Goal: Task Accomplishment & Management: Manage account settings

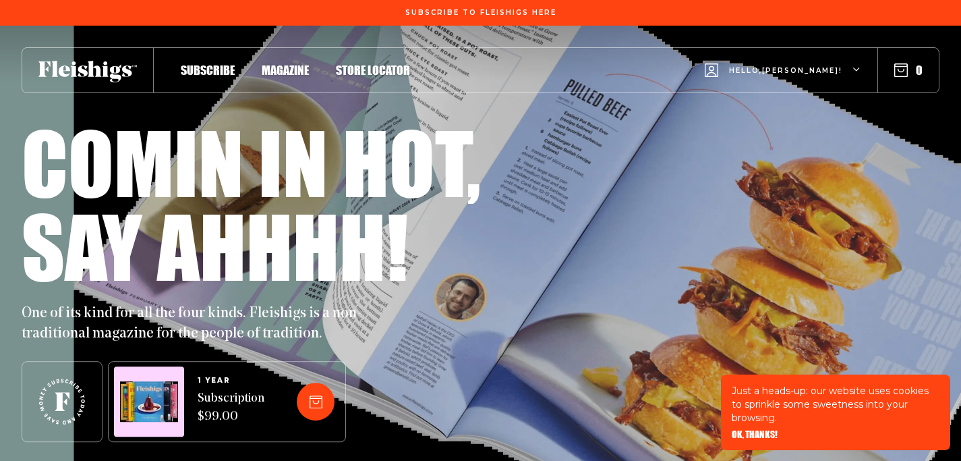
click at [856, 74] on icon "button" at bounding box center [858, 70] width 8 height 8
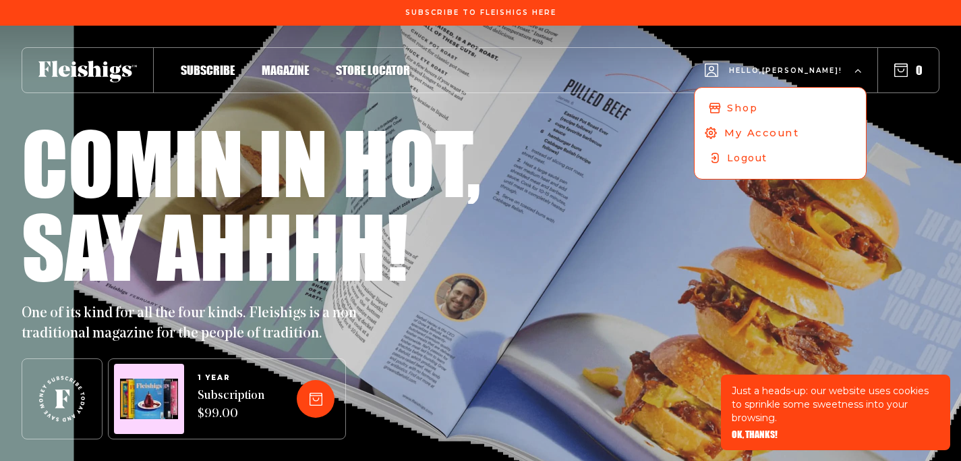
click at [789, 134] on span "My Account" at bounding box center [762, 133] width 75 height 15
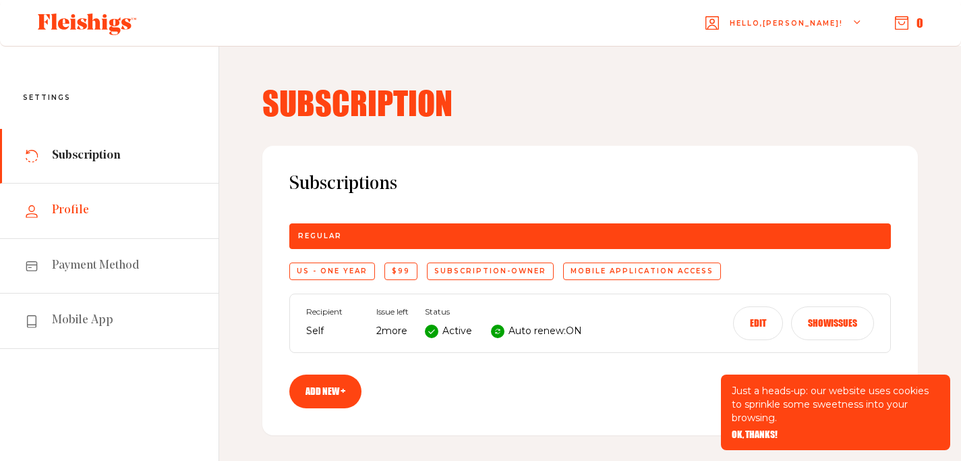
click at [82, 217] on span "Profile" at bounding box center [70, 210] width 37 height 16
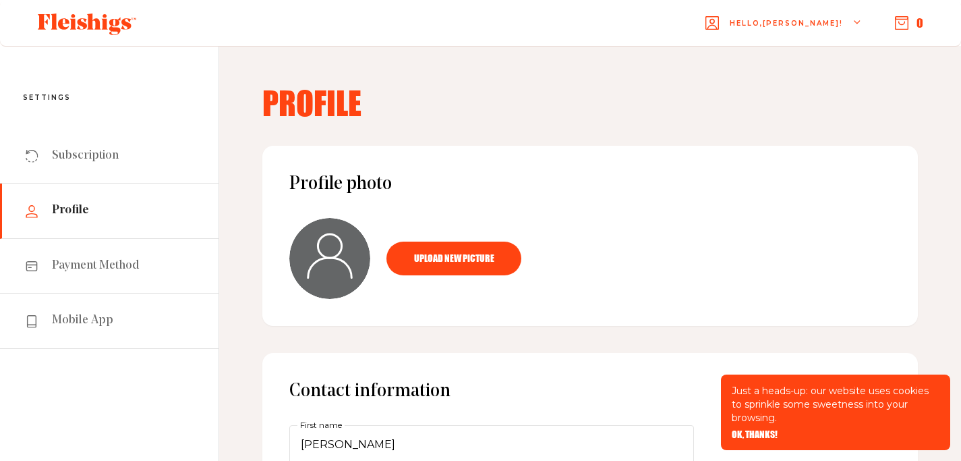
click at [823, 24] on span "Hello, Stephanie !" at bounding box center [786, 34] width 113 height 32
click at [808, 25] on span "Hello, Stephanie !" at bounding box center [786, 34] width 113 height 32
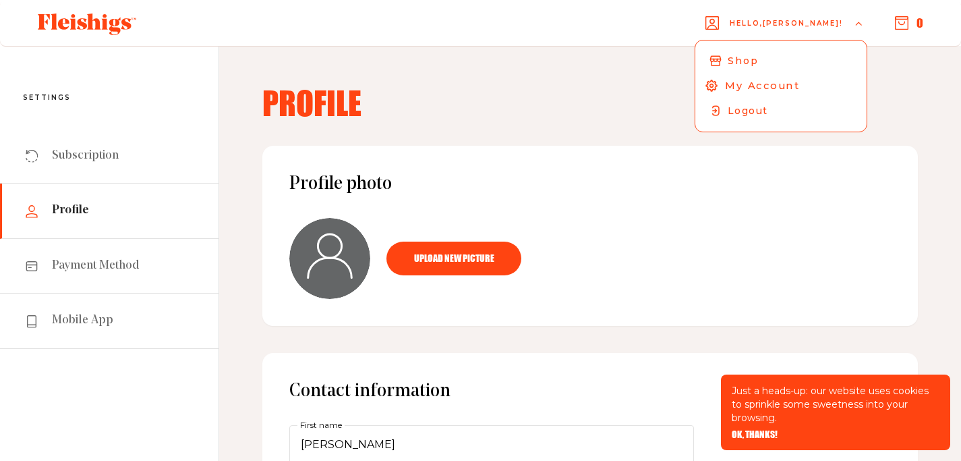
click at [783, 84] on span "My Account" at bounding box center [762, 85] width 75 height 15
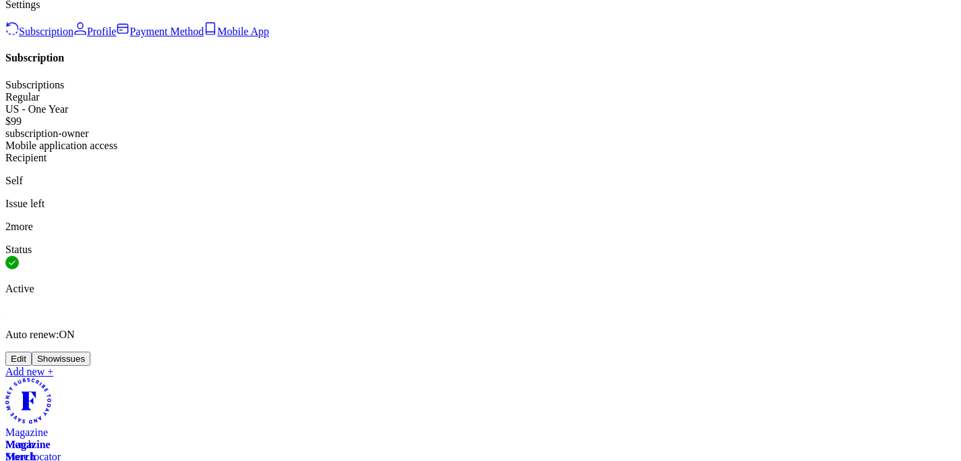
scroll to position [166, 0]
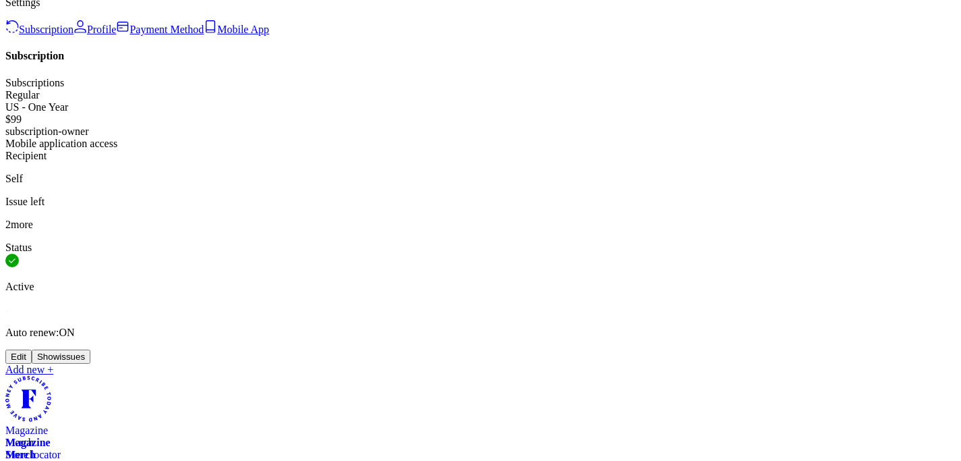
click at [32, 350] on button "Edit" at bounding box center [18, 357] width 26 height 14
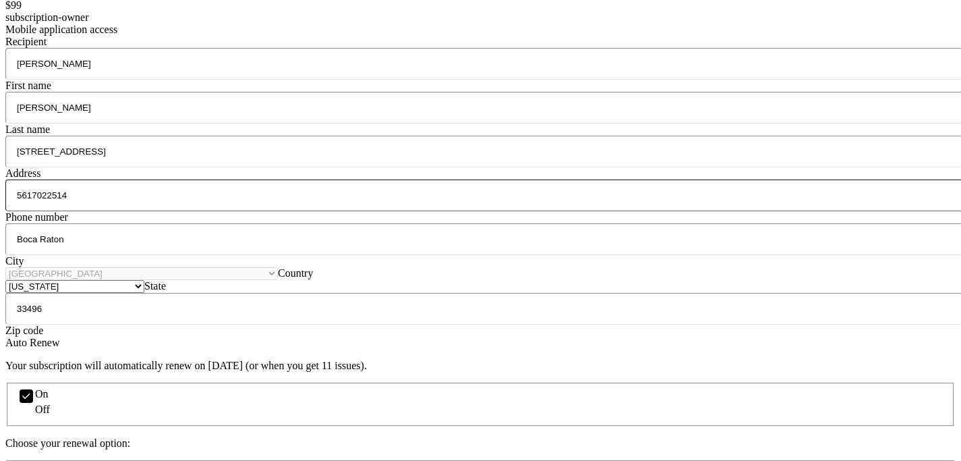
scroll to position [281, 0]
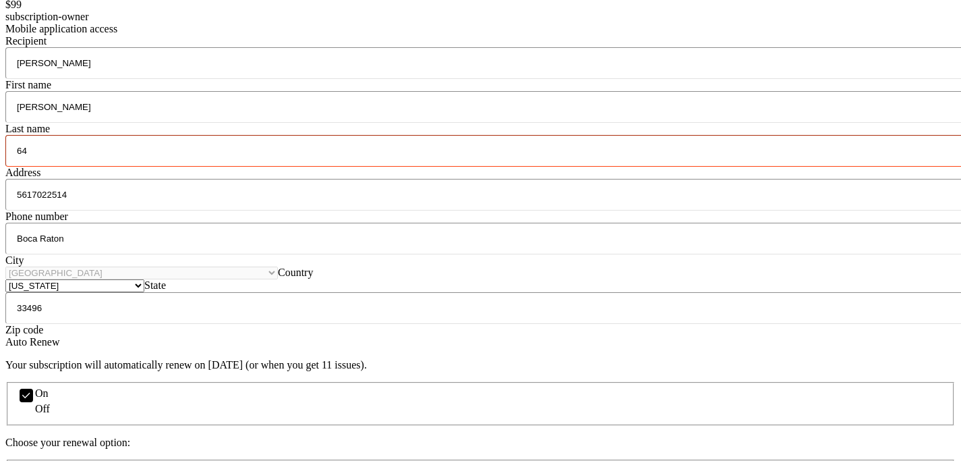
type input "6"
type input "[STREET_ADDRESS]"
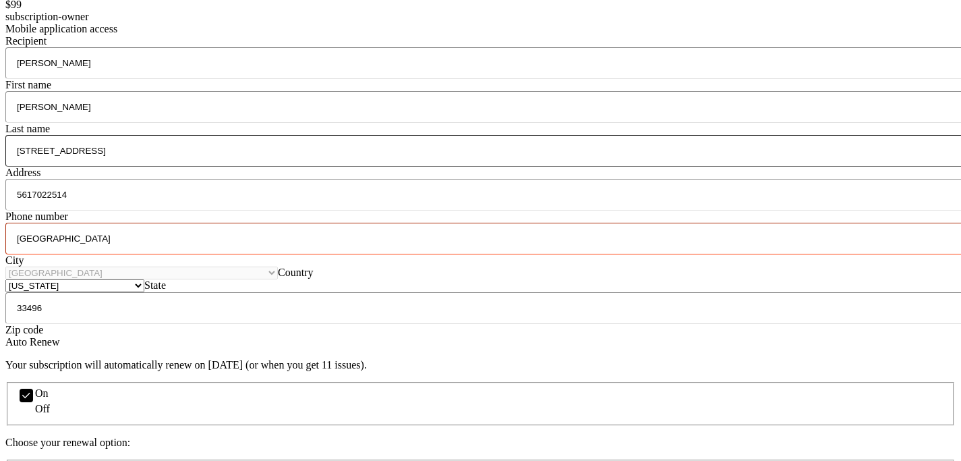
type input "[GEOGRAPHIC_DATA]"
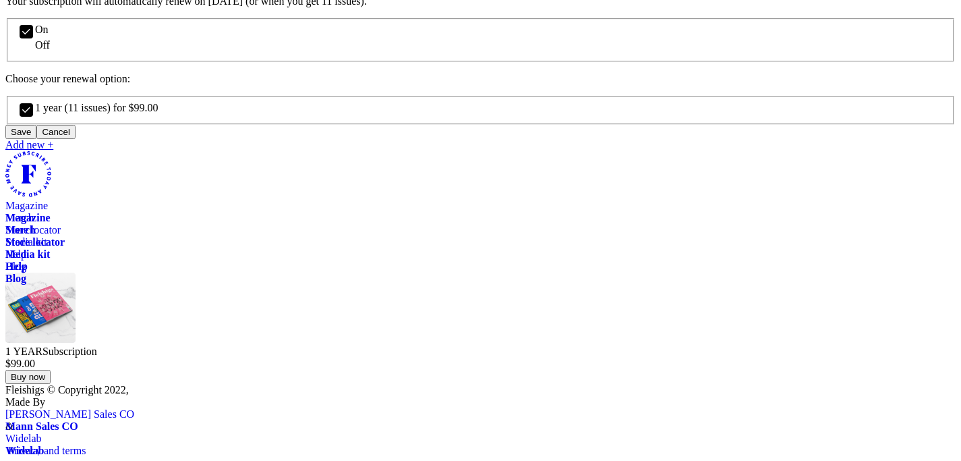
scroll to position [731, 0]
type input "33445"
click at [36, 139] on button "Save" at bounding box center [20, 132] width 31 height 14
